Goal: Transaction & Acquisition: Purchase product/service

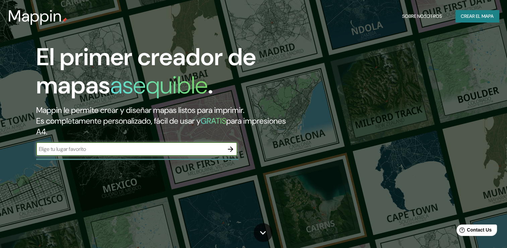
click at [470, 16] on font "Crear el mapa" at bounding box center [477, 16] width 33 height 8
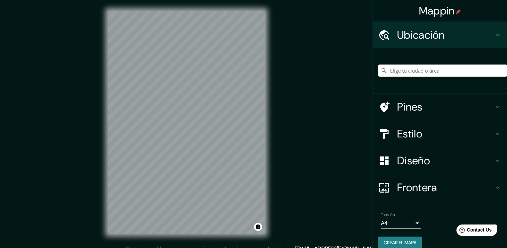
click at [270, 83] on div "© Mapbox © OpenStreetMap Improve this map" at bounding box center [186, 122] width 179 height 244
click at [417, 71] on input "Elige tu ciudad o área" at bounding box center [443, 70] width 129 height 12
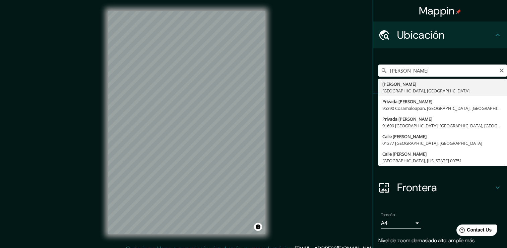
type input "[PERSON_NAME], [GEOGRAPHIC_DATA], [GEOGRAPHIC_DATA]"
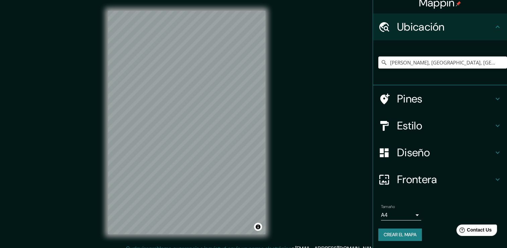
scroll to position [8, 0]
click at [432, 94] on h4 "Pines" at bounding box center [445, 98] width 97 height 13
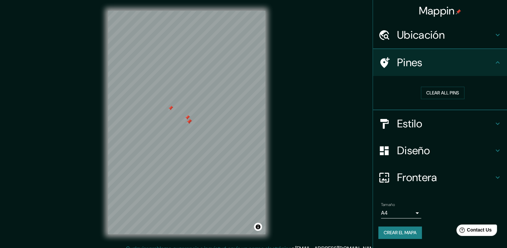
scroll to position [0, 0]
click at [442, 93] on font "Borrar todos los pines" at bounding box center [443, 93] width 56 height 8
click at [457, 35] on h4 "Ubicación" at bounding box center [445, 34] width 97 height 13
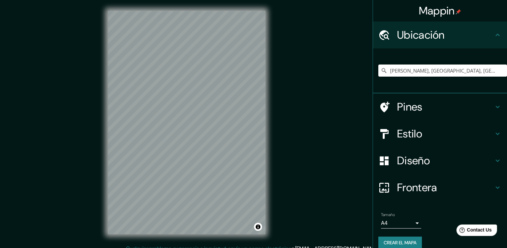
click at [487, 33] on h4 "Ubicación" at bounding box center [445, 34] width 97 height 13
click at [474, 132] on h4 "Estilo" at bounding box center [445, 133] width 97 height 13
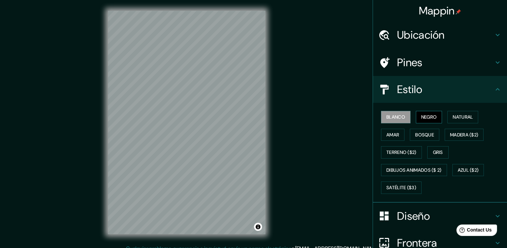
click at [427, 115] on font "Negro" at bounding box center [430, 117] width 16 height 8
click at [462, 116] on font "Natural" at bounding box center [463, 117] width 20 height 8
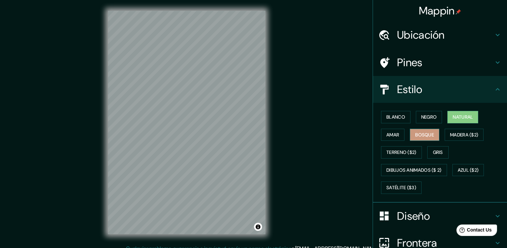
click at [424, 135] on font "Bosque" at bounding box center [425, 134] width 19 height 8
click at [395, 132] on button "Amar" at bounding box center [392, 134] width 23 height 12
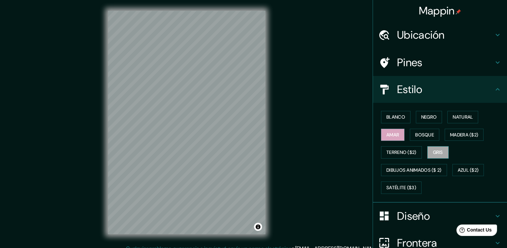
click at [438, 150] on font "Gris" at bounding box center [438, 152] width 10 height 8
click at [463, 119] on font "Natural" at bounding box center [463, 117] width 20 height 8
click at [414, 64] on h4 "Pines" at bounding box center [445, 62] width 97 height 13
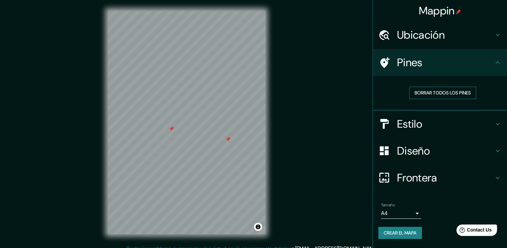
click at [422, 87] on button "Borrar todos los pines" at bounding box center [443, 93] width 67 height 12
click at [444, 95] on font "Borrar todos los pines" at bounding box center [443, 93] width 56 height 8
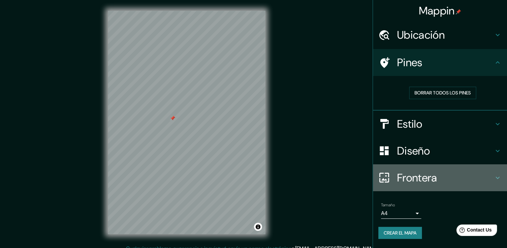
click at [432, 177] on h4 "Frontera" at bounding box center [445, 177] width 97 height 13
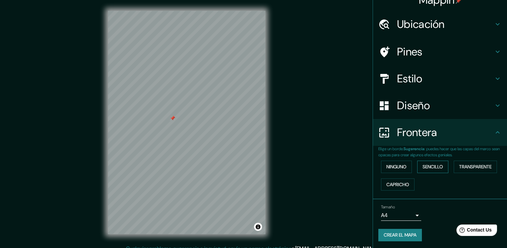
scroll to position [11, 0]
click at [433, 164] on font "Sencillo" at bounding box center [433, 166] width 20 height 8
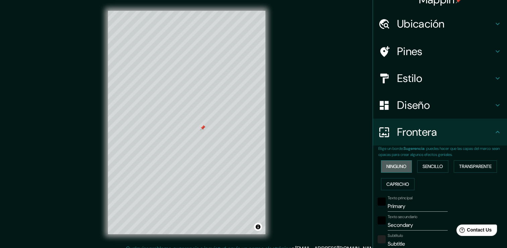
click at [387, 166] on font "Ninguno" at bounding box center [397, 166] width 20 height 8
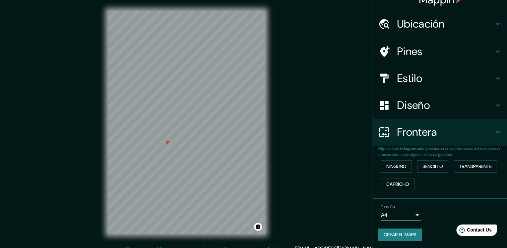
scroll to position [0, 0]
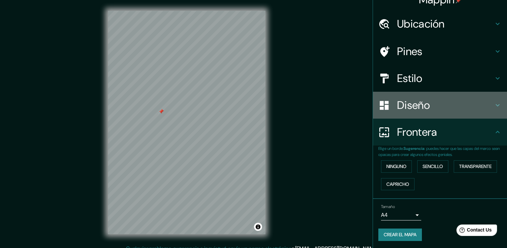
click at [422, 102] on h4 "Diseño" at bounding box center [445, 104] width 97 height 13
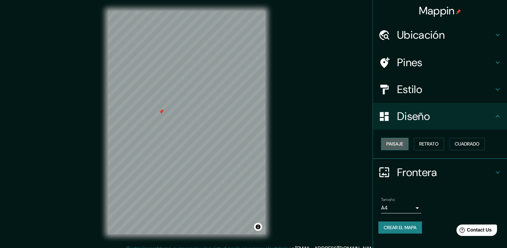
click at [392, 144] on font "Paisaje" at bounding box center [395, 144] width 17 height 8
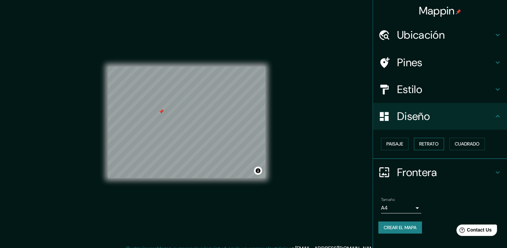
click at [427, 146] on font "Retrato" at bounding box center [429, 144] width 19 height 8
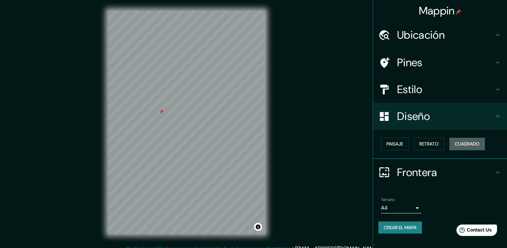
click at [465, 143] on font "Cuadrado" at bounding box center [467, 144] width 25 height 8
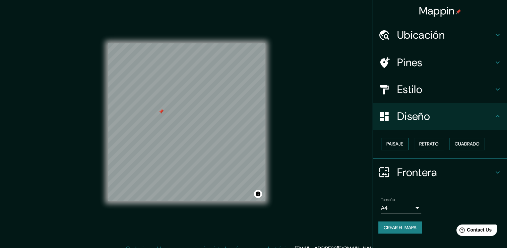
click at [399, 143] on font "Paisaje" at bounding box center [395, 144] width 17 height 8
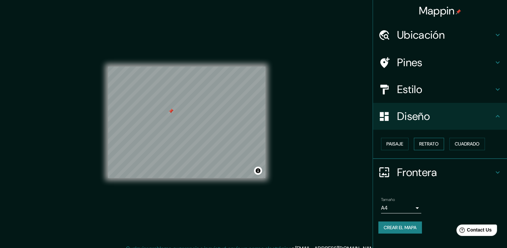
click at [426, 141] on font "Retrato" at bounding box center [429, 144] width 19 height 8
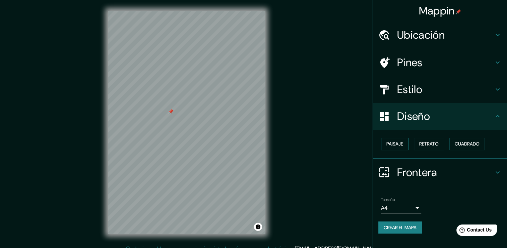
click at [406, 142] on button "Paisaje" at bounding box center [395, 144] width 28 height 12
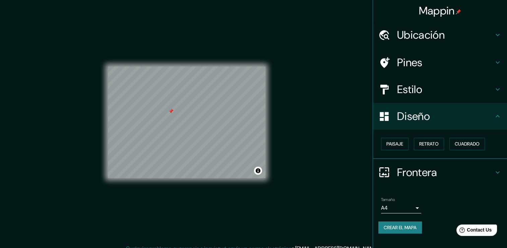
click at [455, 108] on div "Diseño" at bounding box center [440, 116] width 134 height 27
click at [490, 95] on h4 "Estilo" at bounding box center [445, 89] width 97 height 13
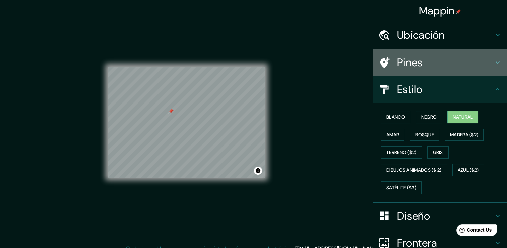
click at [429, 63] on h4 "Pines" at bounding box center [445, 62] width 97 height 13
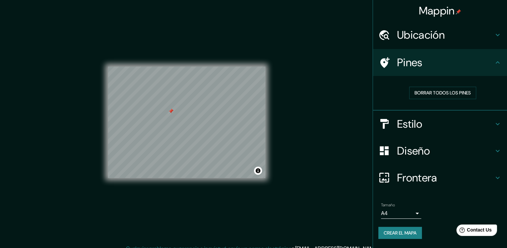
click at [430, 64] on h4 "Pines" at bounding box center [445, 62] width 97 height 13
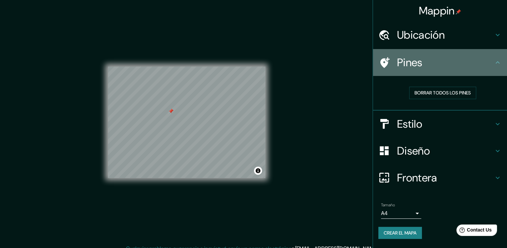
click at [438, 53] on div "Pines" at bounding box center [440, 62] width 134 height 27
click at [445, 61] on h4 "Pines" at bounding box center [445, 62] width 97 height 13
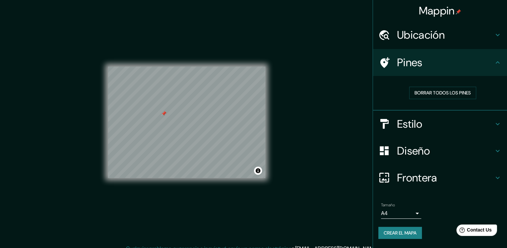
click at [414, 233] on font "Crear el mapa" at bounding box center [400, 232] width 33 height 8
click at [416, 235] on font "Crear el mapa" at bounding box center [400, 232] width 33 height 8
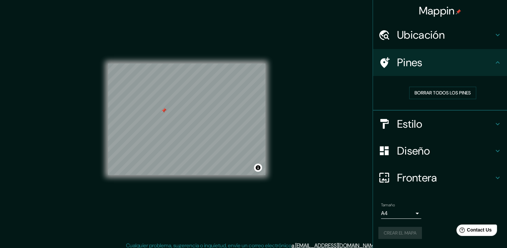
scroll to position [7, 0]
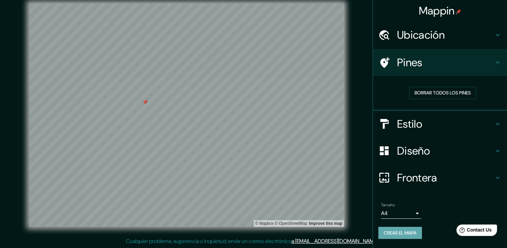
click at [392, 232] on font "Crear el mapa" at bounding box center [400, 232] width 33 height 8
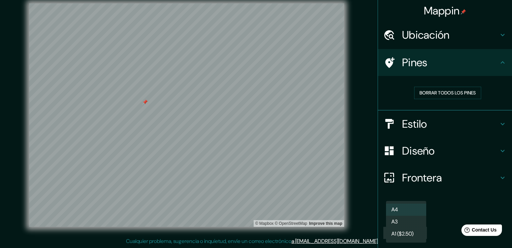
click at [418, 215] on body "Mappin Ubicación [PERSON_NAME], [GEOGRAPHIC_DATA], [GEOGRAPHIC_DATA] Pines Borr…" at bounding box center [256, 117] width 512 height 248
click at [424, 213] on li "A4" at bounding box center [406, 209] width 40 height 12
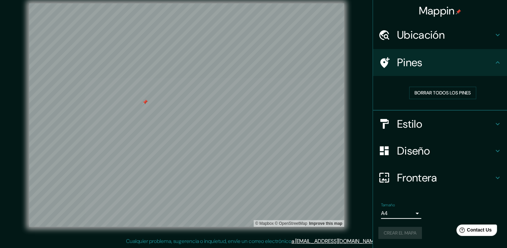
click at [435, 180] on h4 "Frontera" at bounding box center [445, 177] width 97 height 13
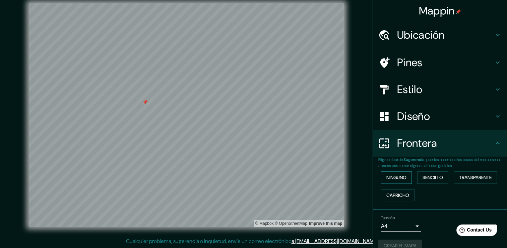
click at [401, 174] on font "Ninguno" at bounding box center [397, 177] width 20 height 8
click at [439, 152] on div "Frontera" at bounding box center [440, 142] width 134 height 27
click at [440, 119] on h4 "Diseño" at bounding box center [445, 115] width 97 height 13
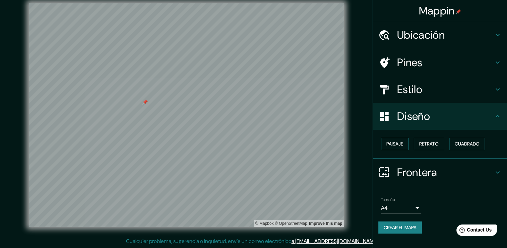
click at [406, 142] on button "Paisaje" at bounding box center [395, 144] width 28 height 12
click at [424, 144] on font "Retrato" at bounding box center [429, 144] width 19 height 8
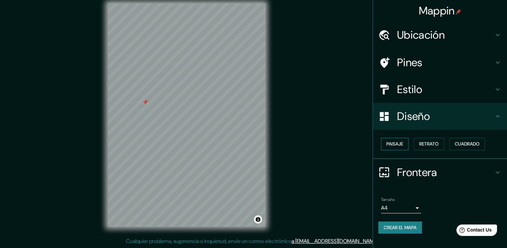
click at [403, 144] on font "Paisaje" at bounding box center [395, 144] width 17 height 8
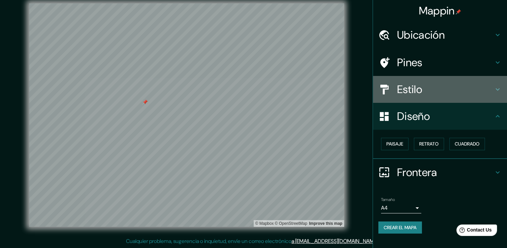
click at [435, 94] on h4 "Estilo" at bounding box center [445, 89] width 97 height 13
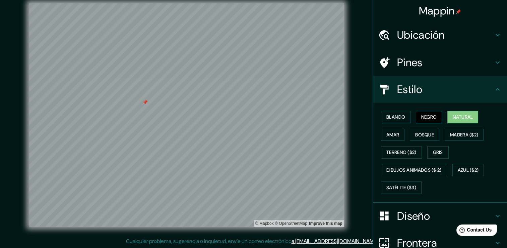
click at [428, 116] on font "Negro" at bounding box center [430, 117] width 16 height 8
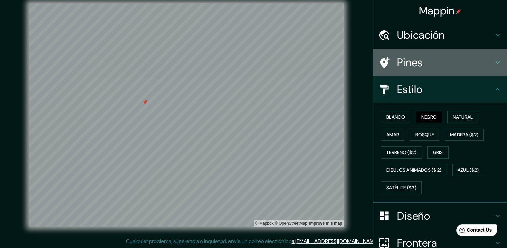
click at [428, 58] on h4 "Pines" at bounding box center [445, 62] width 97 height 13
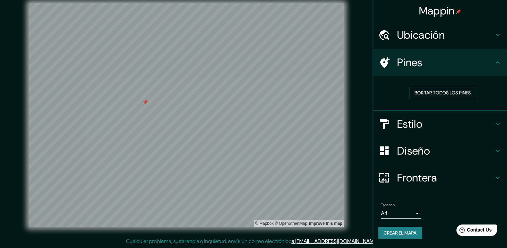
click at [421, 36] on h4 "Ubicación" at bounding box center [445, 34] width 97 height 13
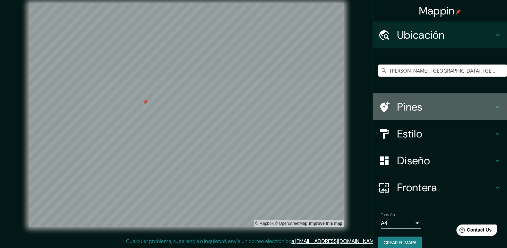
click at [425, 111] on h4 "Pines" at bounding box center [445, 106] width 97 height 13
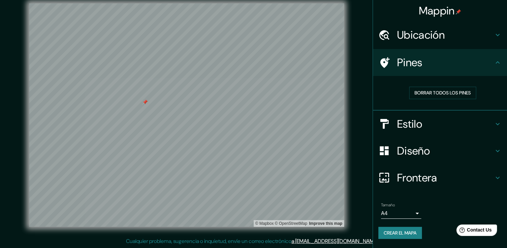
click at [406, 130] on div "Estilo" at bounding box center [440, 123] width 134 height 27
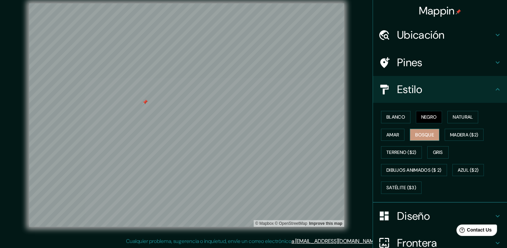
click at [417, 133] on font "Bosque" at bounding box center [425, 134] width 19 height 8
click at [458, 121] on button "Natural" at bounding box center [463, 117] width 31 height 12
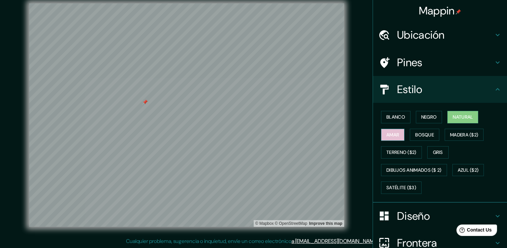
click at [391, 138] on font "Amar" at bounding box center [393, 134] width 13 height 8
click at [438, 113] on button "Negro" at bounding box center [429, 117] width 26 height 12
click at [457, 112] on button "Natural" at bounding box center [463, 117] width 31 height 12
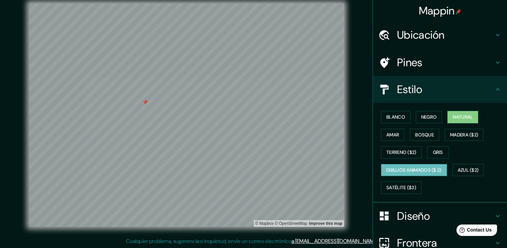
scroll to position [63, 0]
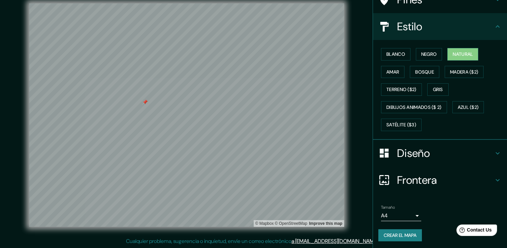
click at [400, 235] on font "Crear el mapa" at bounding box center [400, 235] width 33 height 8
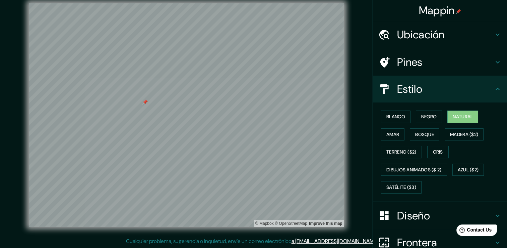
scroll to position [0, 0]
